Goal: Register for event/course

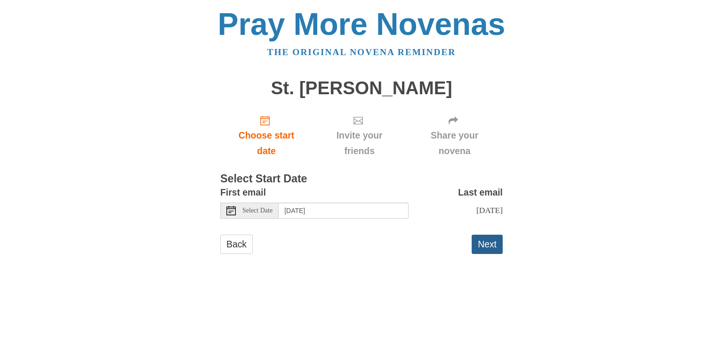
click at [486, 242] on button "Next" at bounding box center [487, 244] width 31 height 19
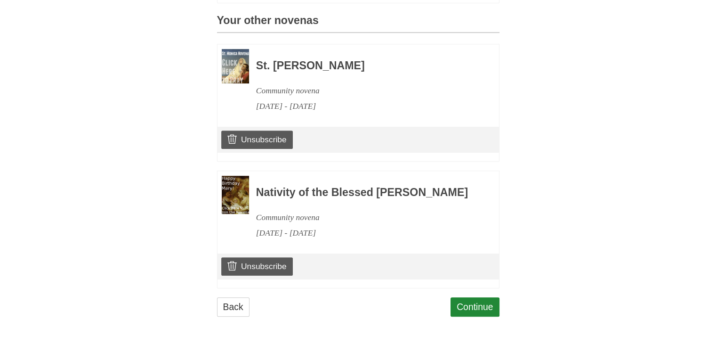
scroll to position [432, 0]
click at [485, 307] on link "Continue" at bounding box center [475, 306] width 49 height 19
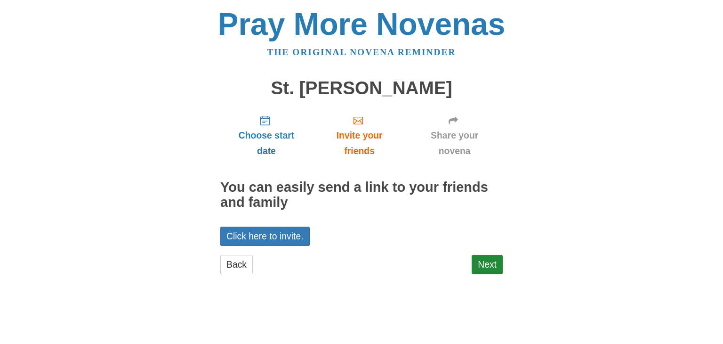
drag, startPoint x: 495, startPoint y: 5, endPoint x: 453, endPoint y: 77, distance: 83.1
click at [453, 77] on main "St. Rita Novena Choose start date Invite your friends Share your novena You can…" at bounding box center [361, 180] width 283 height 223
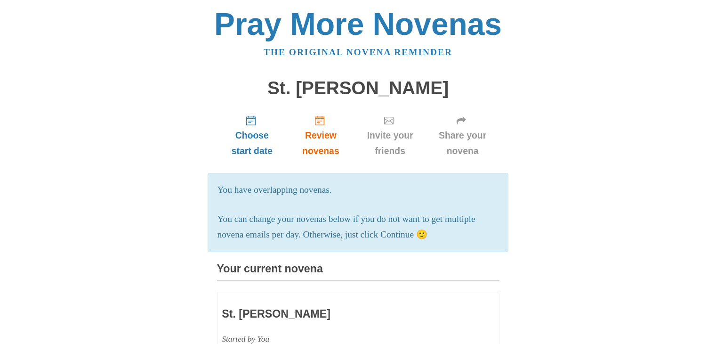
scroll to position [432, 0]
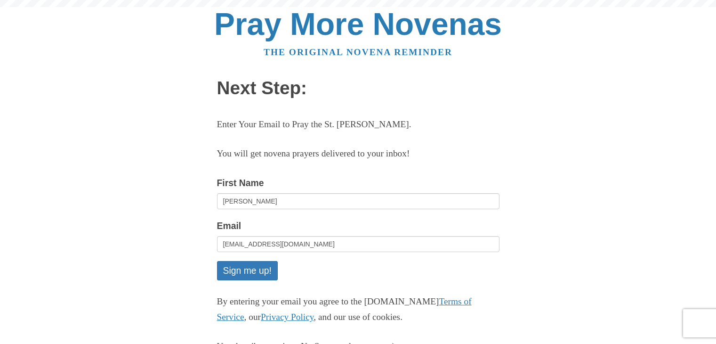
scroll to position [79, 0]
